Goal: Navigation & Orientation: Understand site structure

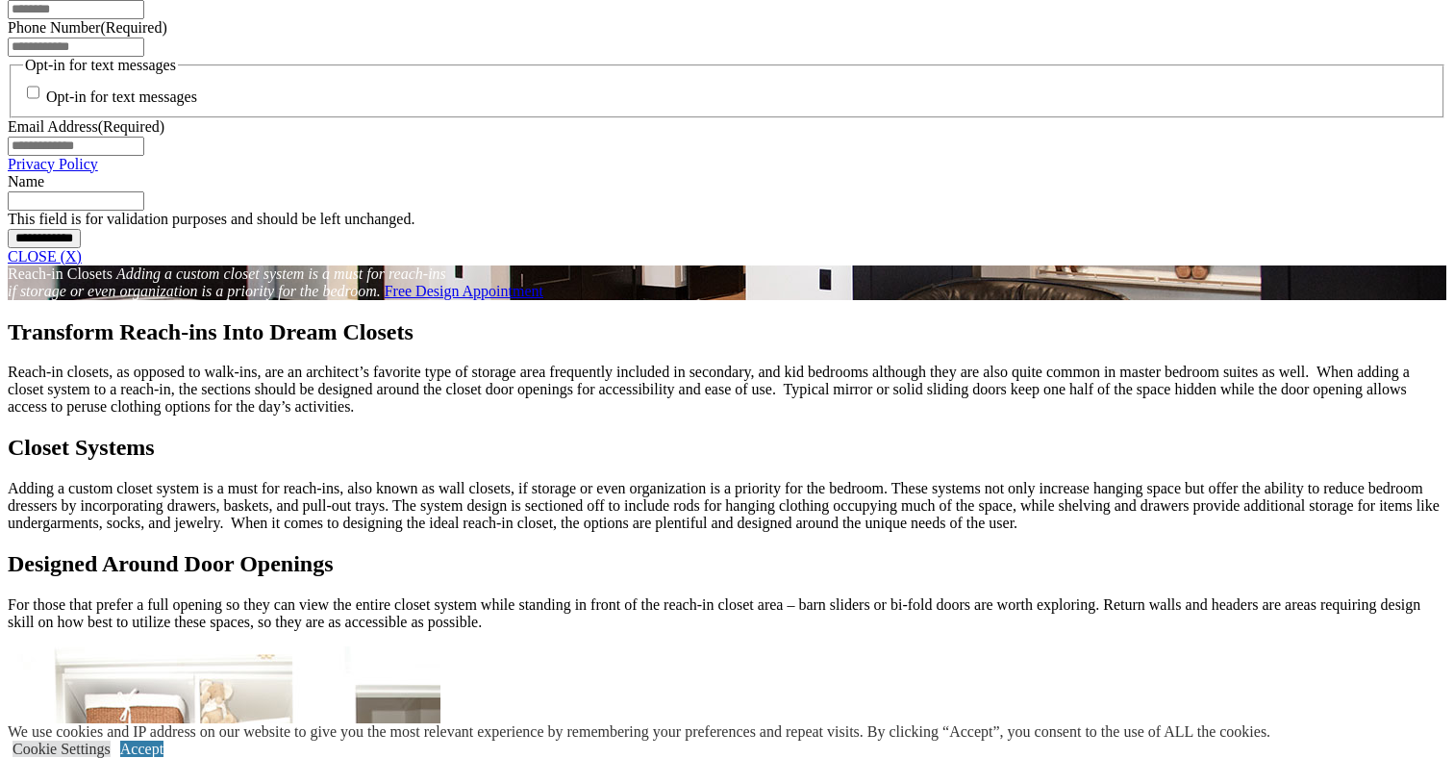
scroll to position [1694, 0]
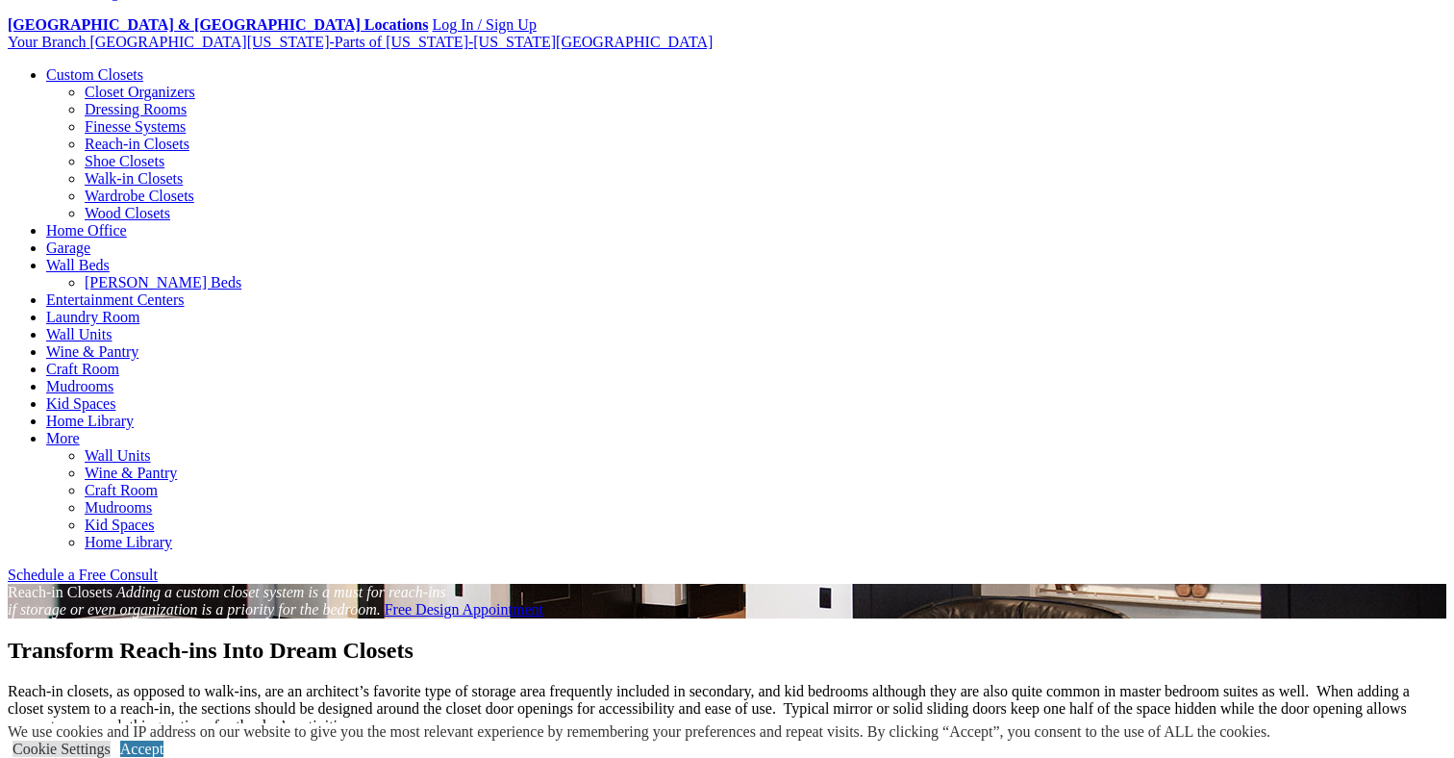
scroll to position [472, 0]
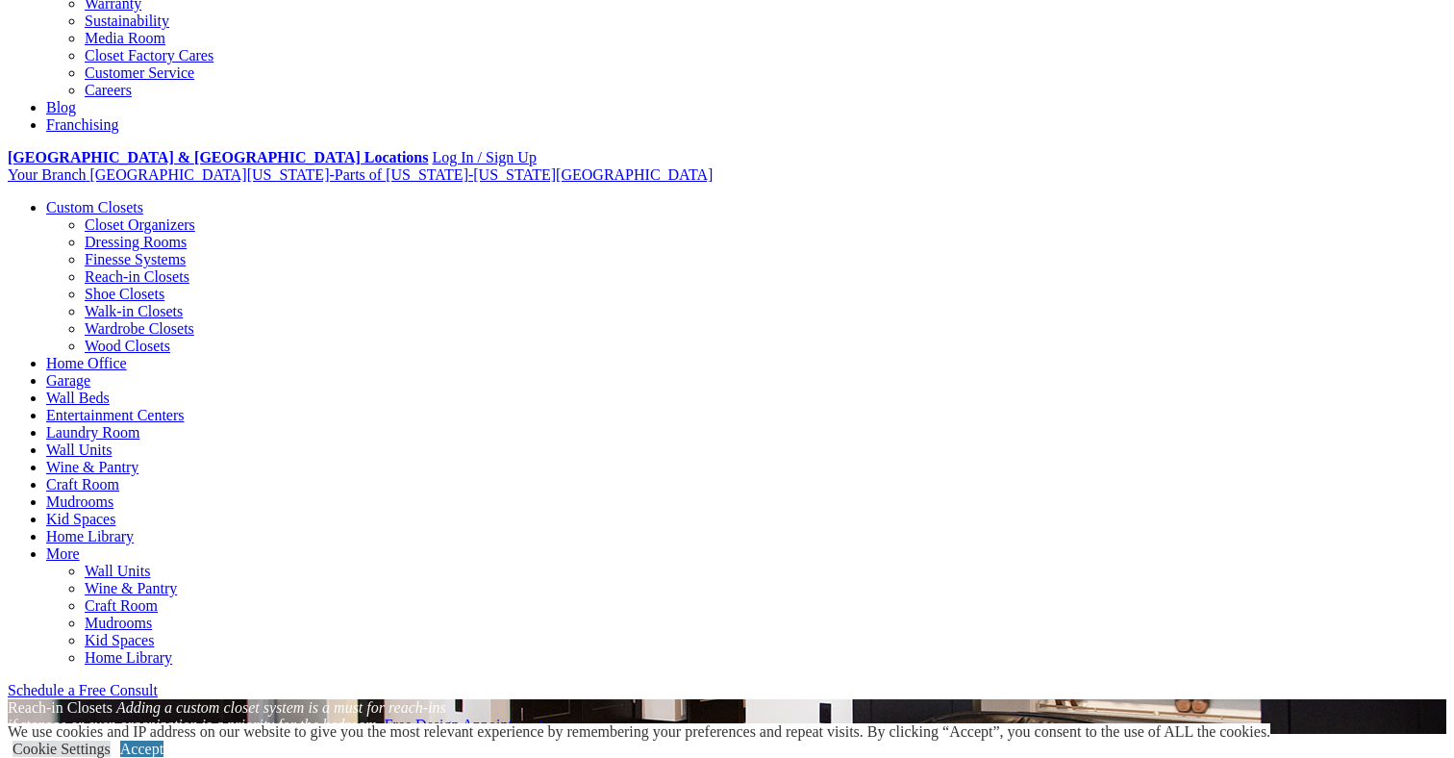
click at [92, 216] on link "Closet Organizers" at bounding box center [140, 224] width 111 height 16
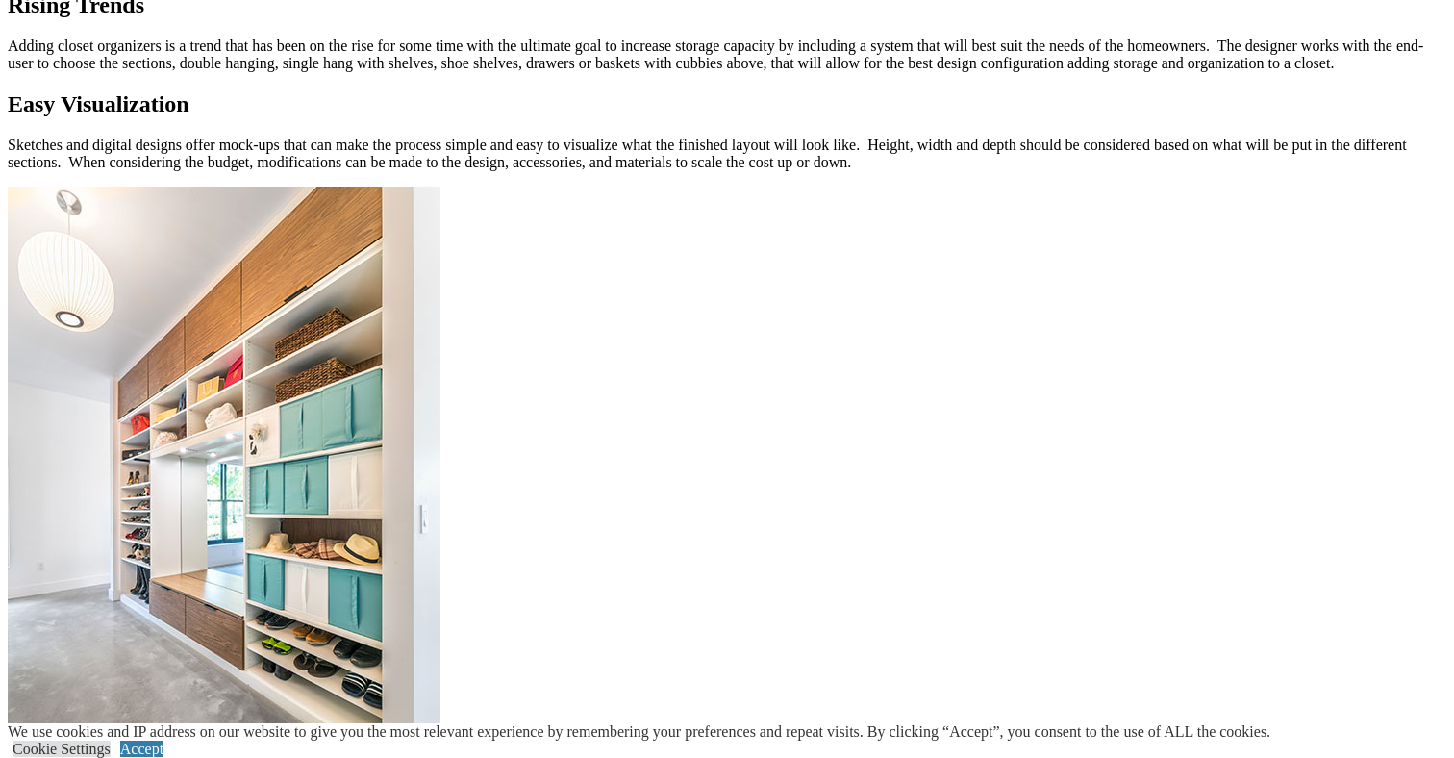
scroll to position [2080, 0]
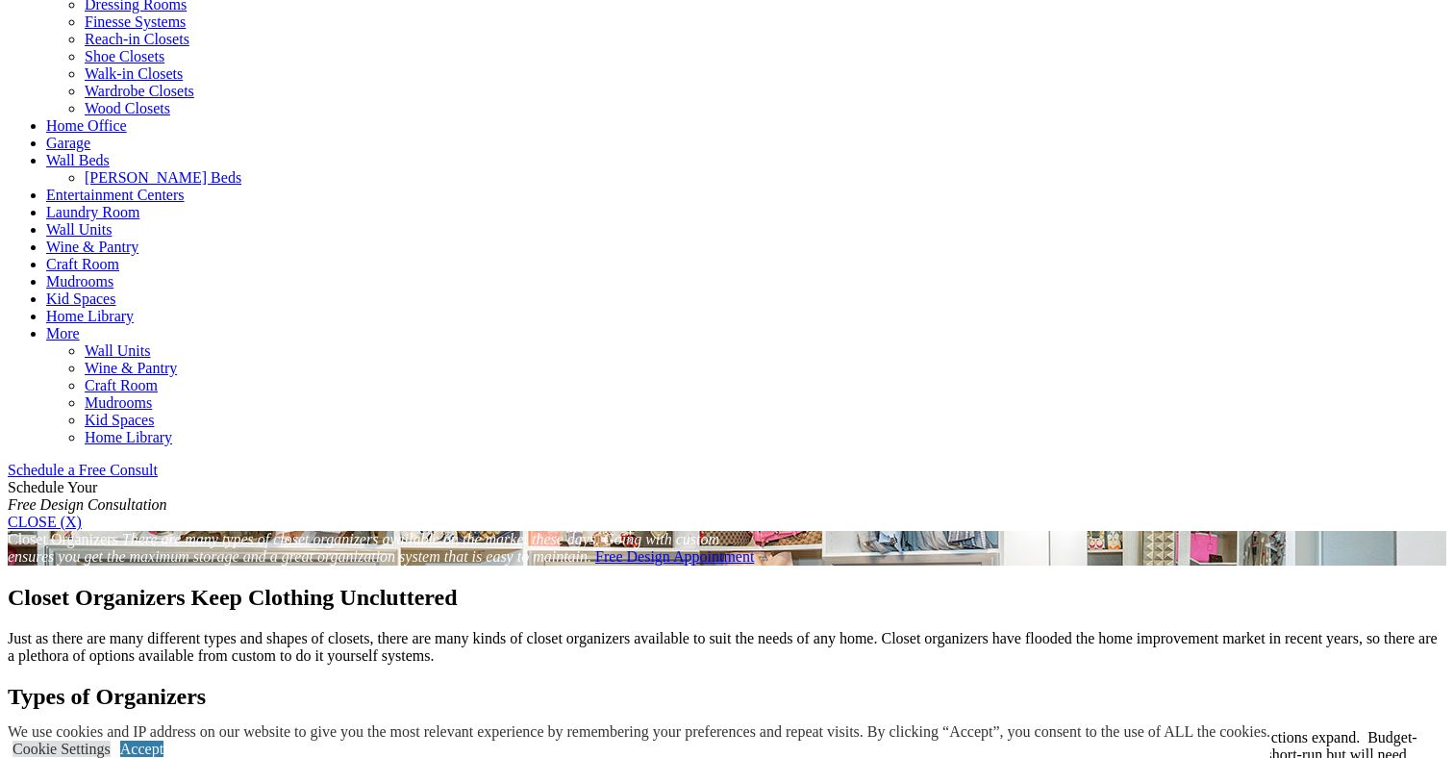
scroll to position [766, 0]
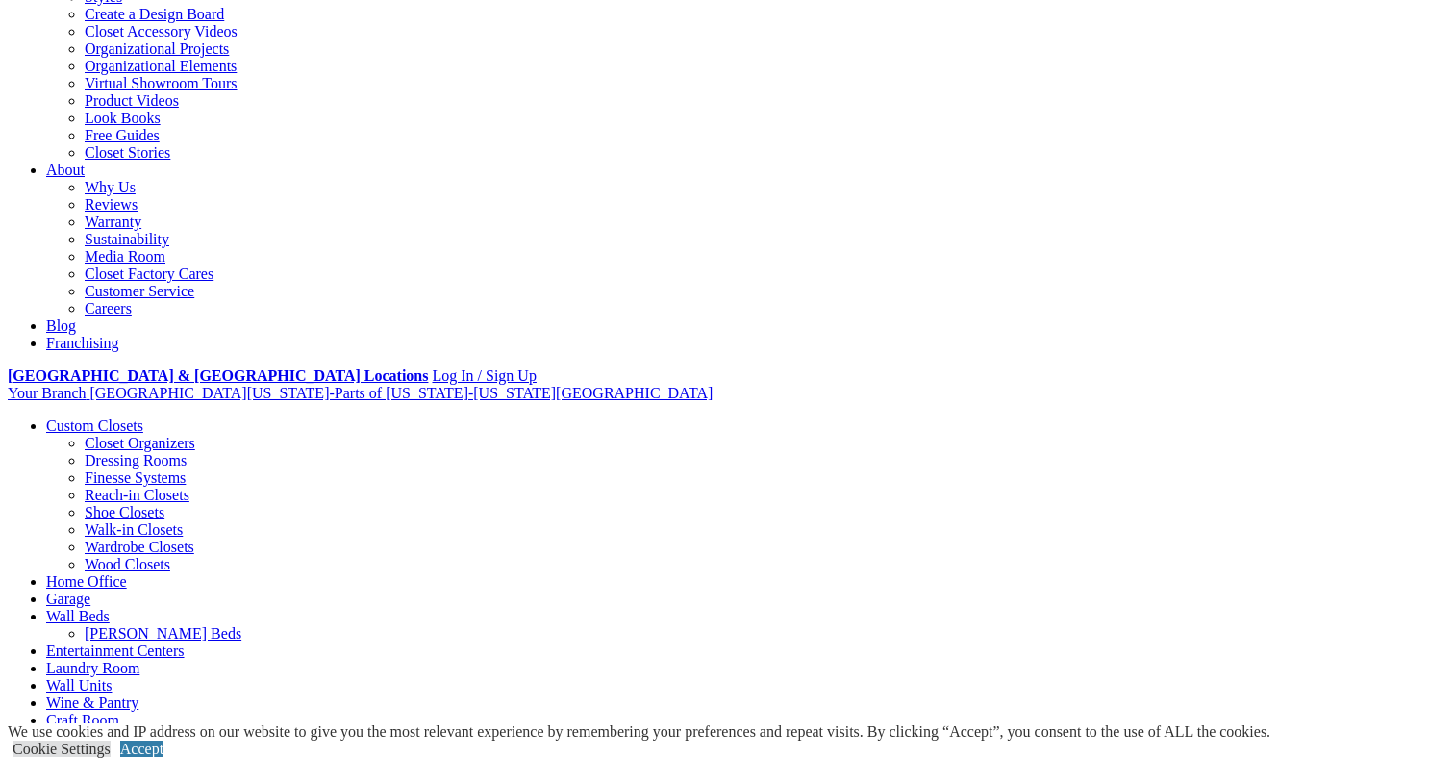
scroll to position [376, 0]
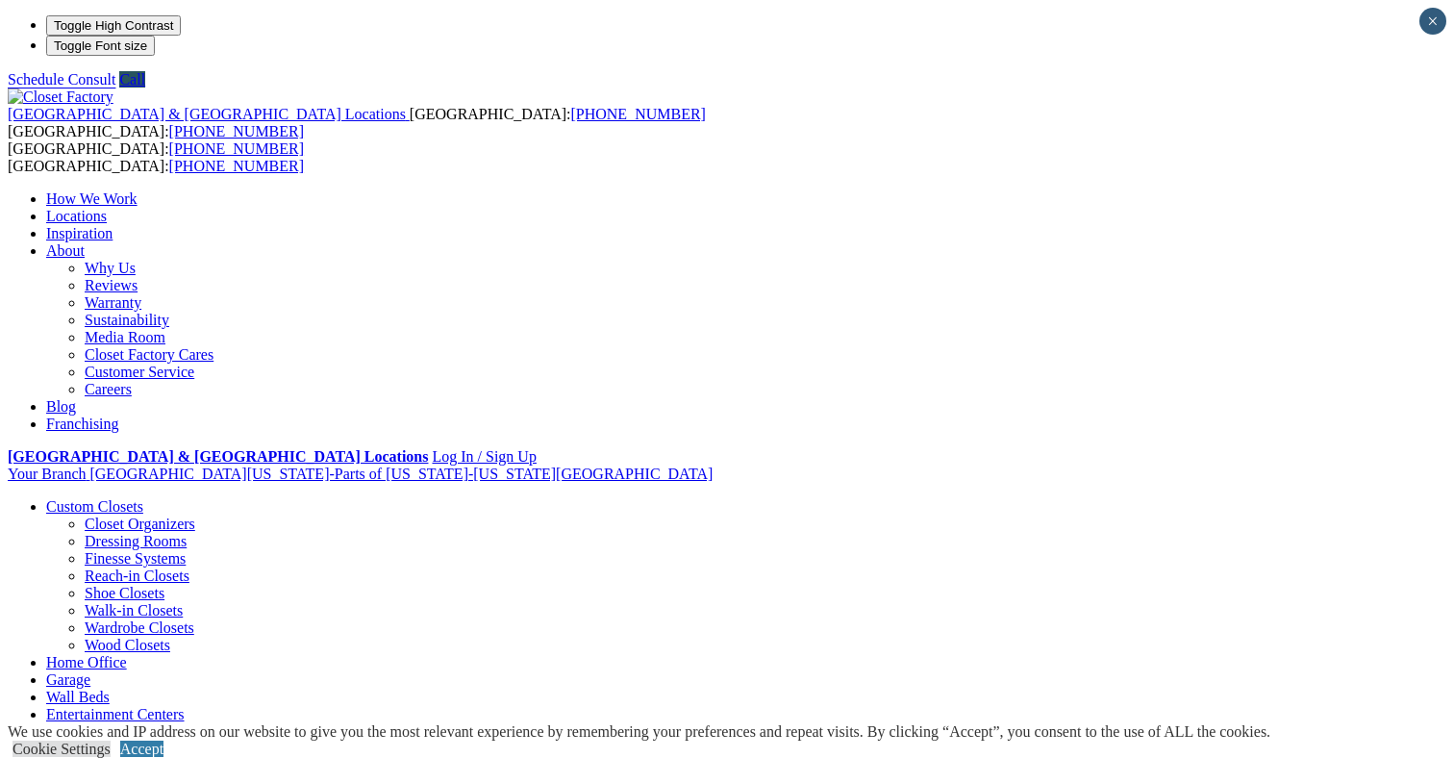
click at [108, 567] on link "Reach-in Closets" at bounding box center [137, 575] width 105 height 16
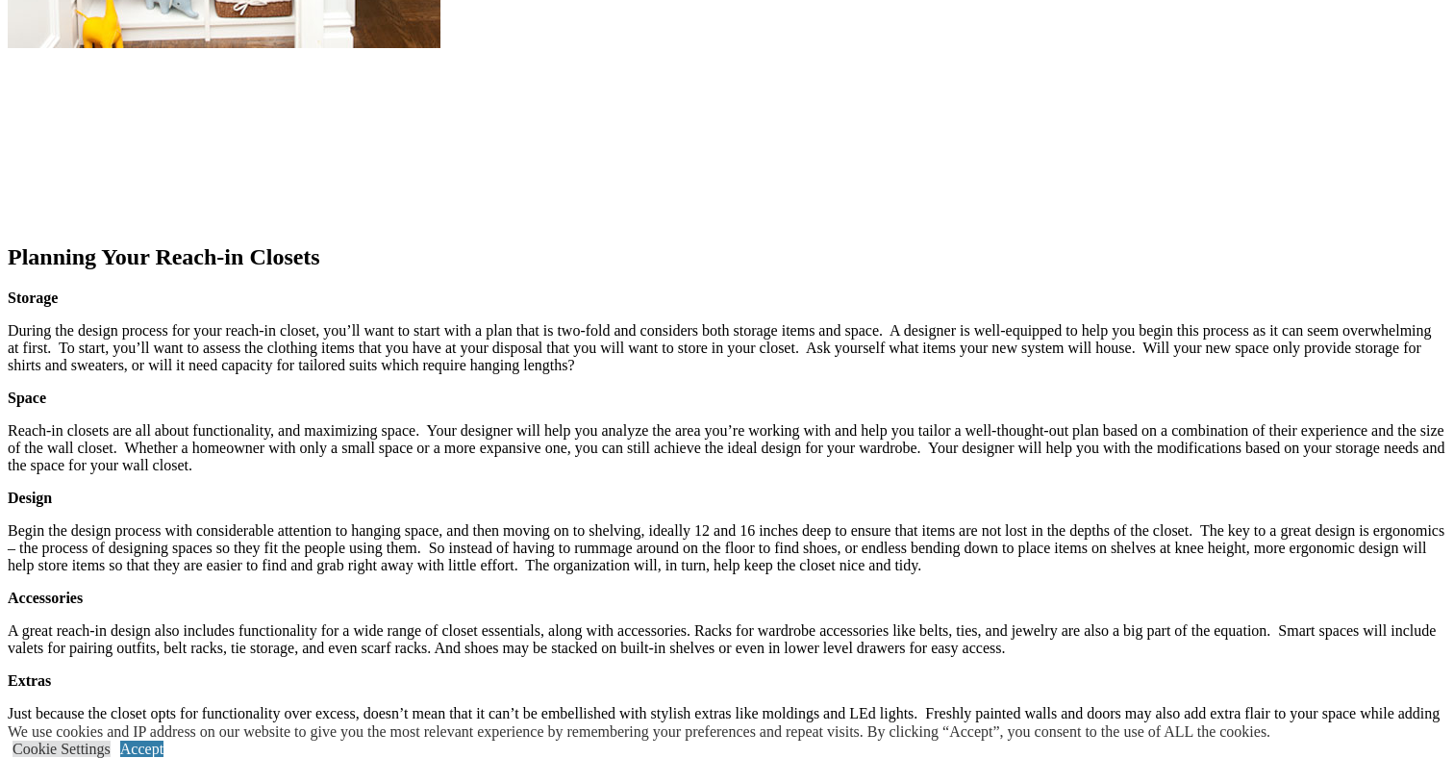
scroll to position [2297, 0]
